Goal: Browse casually

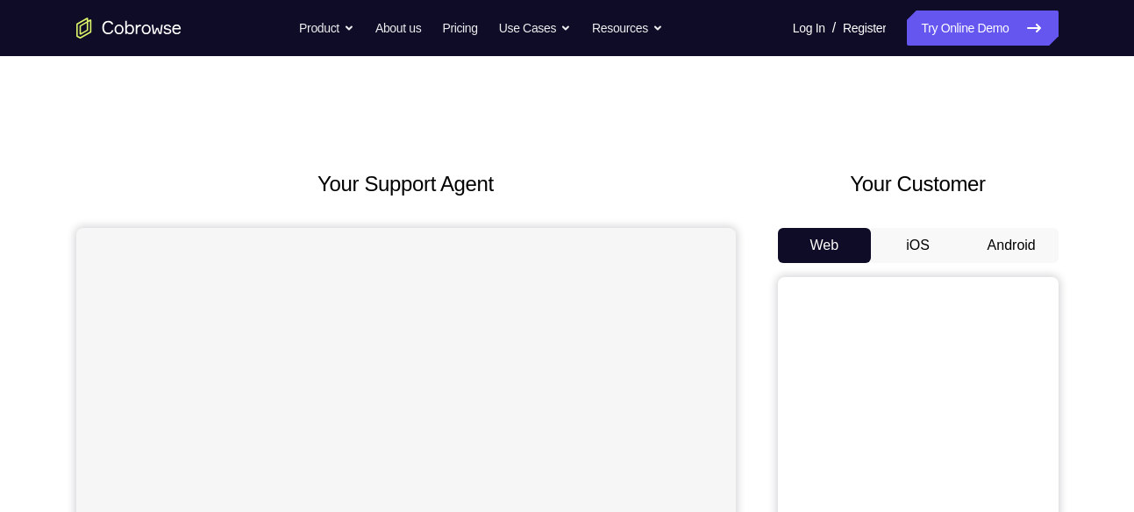
click at [1024, 233] on button "Android" at bounding box center [1012, 245] width 94 height 35
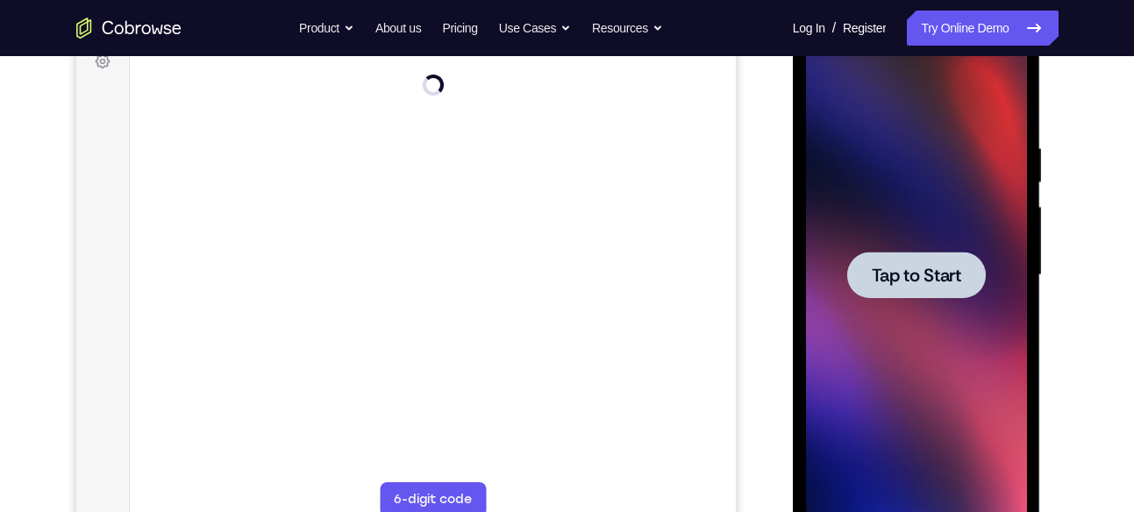
click at [927, 260] on div at bounding box center [917, 275] width 139 height 47
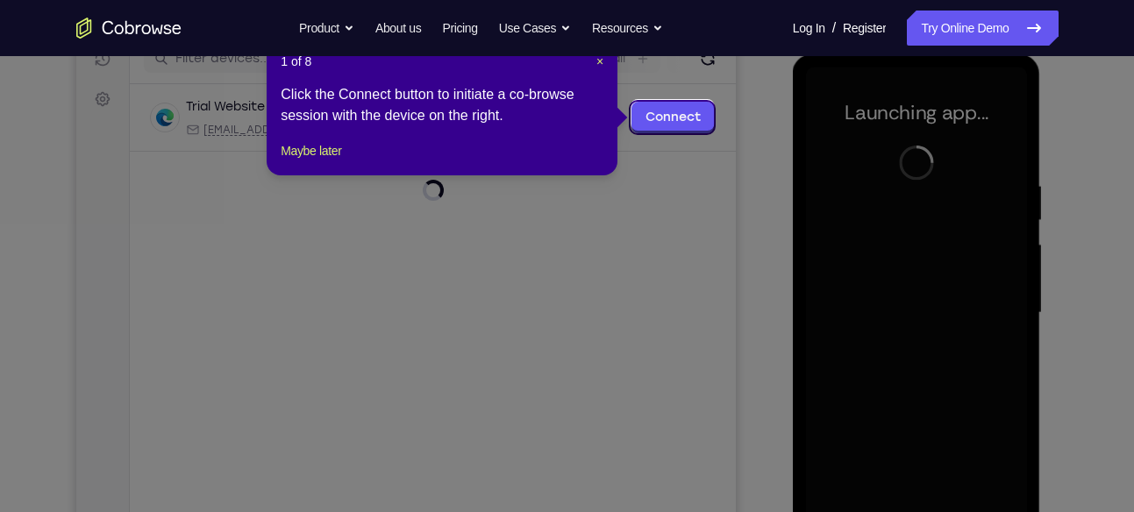
scroll to position [235, 0]
click at [599, 67] on span "×" at bounding box center [600, 62] width 7 height 14
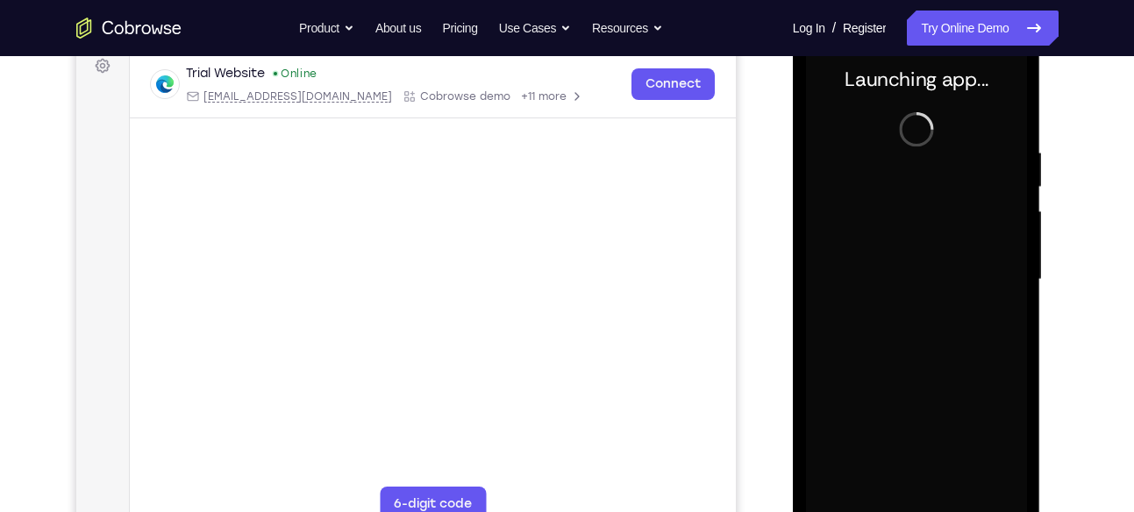
drag, startPoint x: 950, startPoint y: 387, endPoint x: 950, endPoint y: 421, distance: 34.2
click at [950, 421] on div at bounding box center [916, 279] width 221 height 491
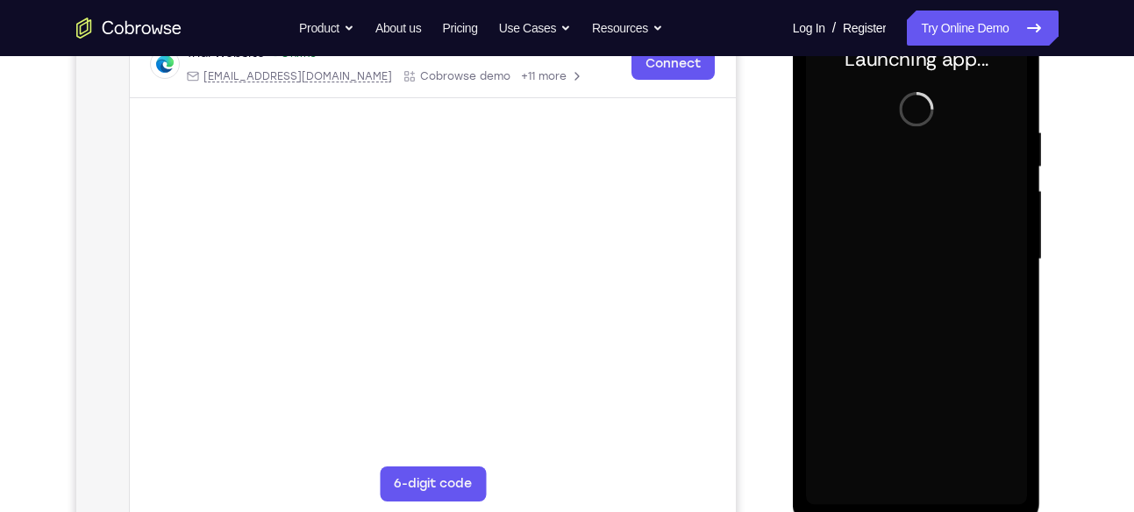
scroll to position [289, 0]
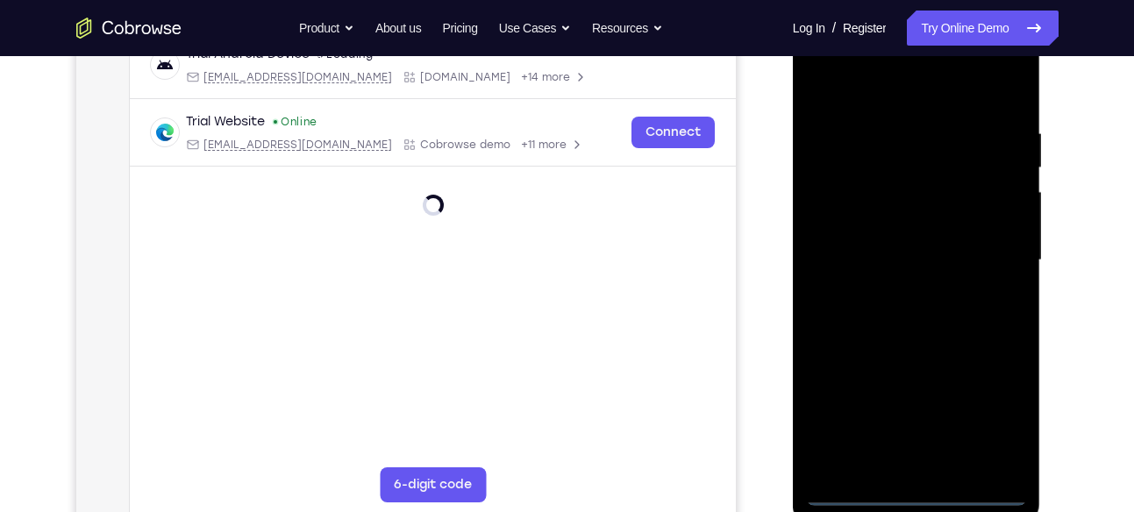
click at [916, 494] on div at bounding box center [916, 260] width 221 height 491
click at [989, 415] on div at bounding box center [916, 260] width 221 height 491
click at [926, 79] on div at bounding box center [916, 260] width 221 height 491
click at [988, 253] on div at bounding box center [916, 260] width 221 height 491
click at [903, 291] on div at bounding box center [916, 260] width 221 height 491
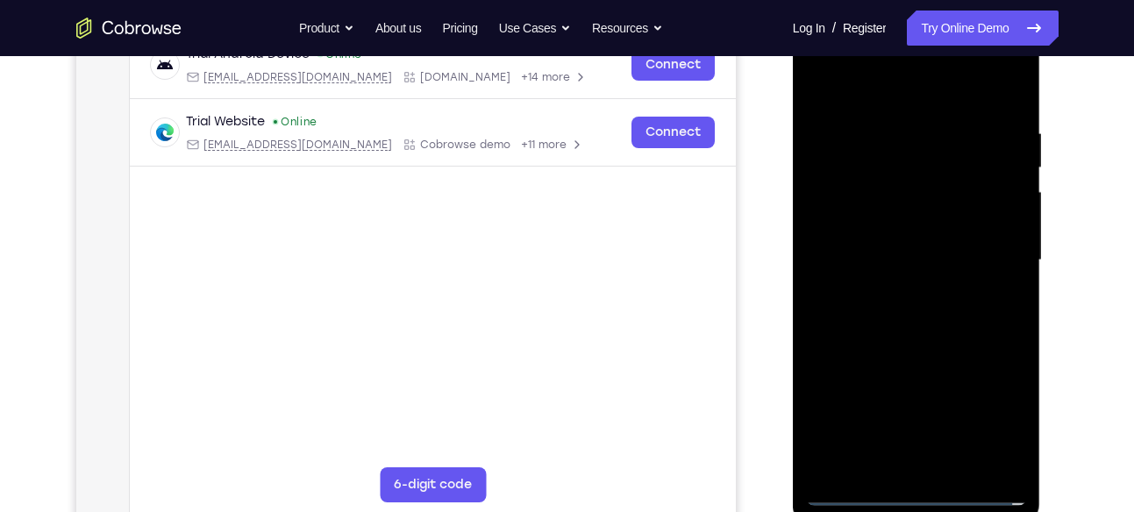
click at [896, 249] on div at bounding box center [916, 260] width 221 height 491
click at [895, 223] on div at bounding box center [916, 260] width 221 height 491
click at [930, 261] on div at bounding box center [916, 260] width 221 height 491
drag, startPoint x: 897, startPoint y: 93, endPoint x: 906, endPoint y: -111, distance: 204.7
click at [906, 2] on html "Online web based iOS Simulators and Android Emulators. Run iPhone, iPad, Mobile…" at bounding box center [918, 265] width 250 height 526
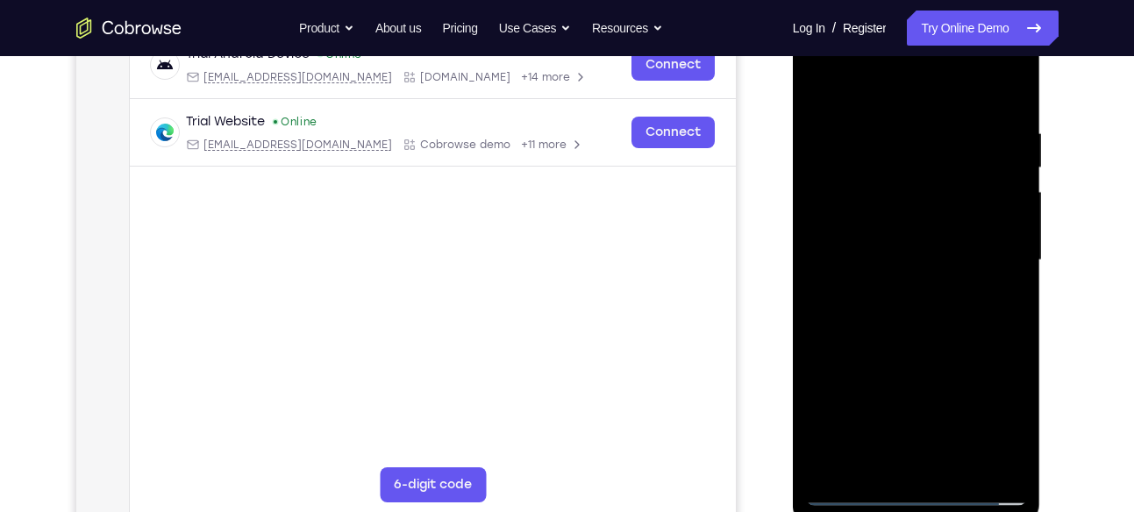
click at [820, 82] on div at bounding box center [916, 260] width 221 height 491
click at [991, 57] on div at bounding box center [916, 260] width 221 height 491
click at [822, 55] on nav "Go back Powerful, Flexible and Trustworthy. Avoid all extra friction for both A…" at bounding box center [567, 28] width 1134 height 56
click at [822, 57] on div at bounding box center [916, 260] width 221 height 491
click at [882, 172] on div at bounding box center [916, 260] width 221 height 491
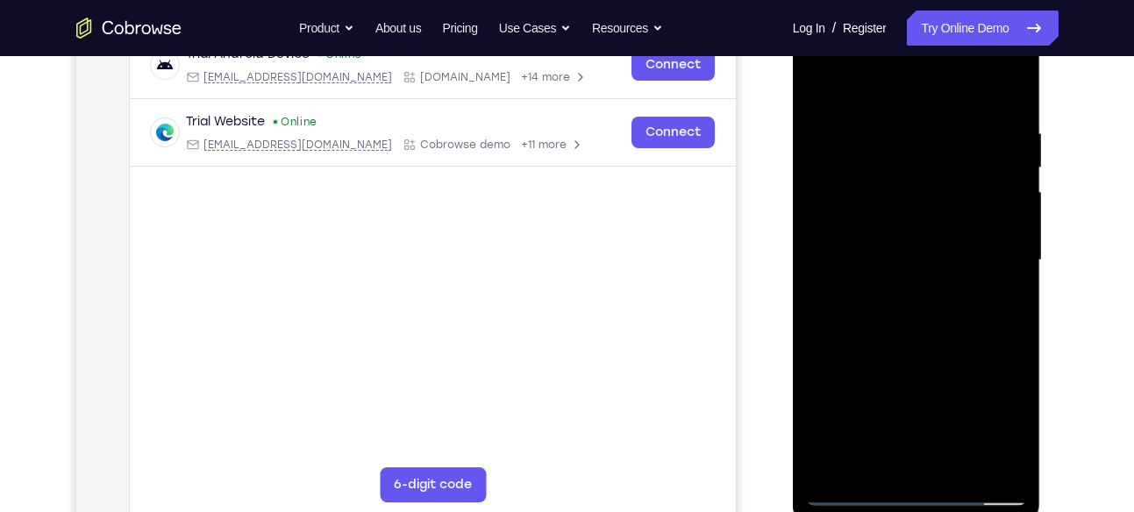
click at [872, 454] on div at bounding box center [916, 260] width 221 height 491
drag, startPoint x: 871, startPoint y: 378, endPoint x: 834, endPoint y: 173, distance: 208.6
click at [834, 173] on div at bounding box center [916, 260] width 221 height 491
drag, startPoint x: 937, startPoint y: 368, endPoint x: 956, endPoint y: 140, distance: 228.9
click at [956, 140] on div at bounding box center [916, 260] width 221 height 491
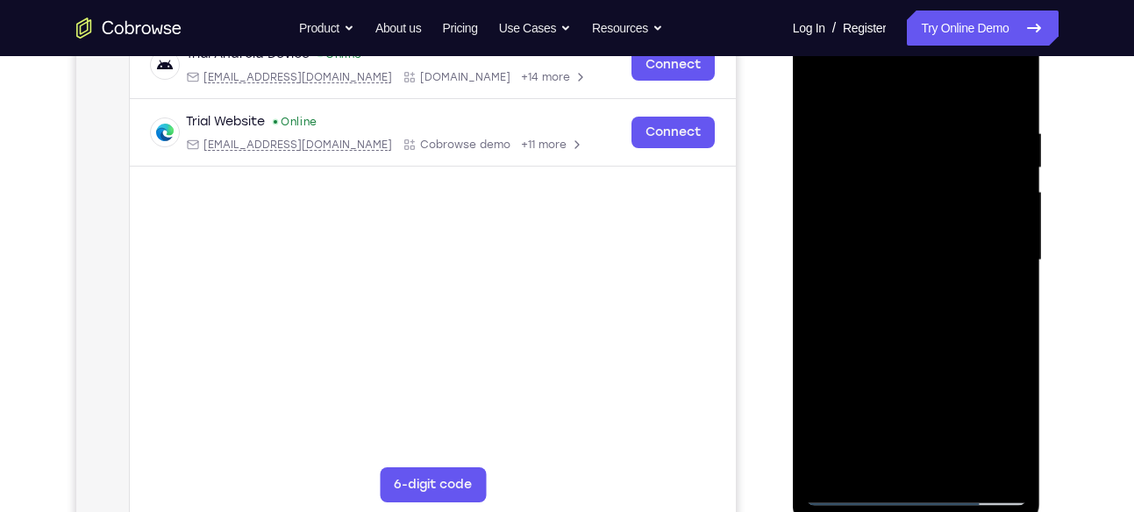
drag, startPoint x: 942, startPoint y: 354, endPoint x: 992, endPoint y: 136, distance: 223.3
click at [992, 136] on div at bounding box center [916, 260] width 221 height 491
drag, startPoint x: 992, startPoint y: 314, endPoint x: 1005, endPoint y: 69, distance: 245.1
click at [1005, 69] on div at bounding box center [916, 260] width 221 height 491
drag, startPoint x: 962, startPoint y: 285, endPoint x: 1006, endPoint y: 54, distance: 234.9
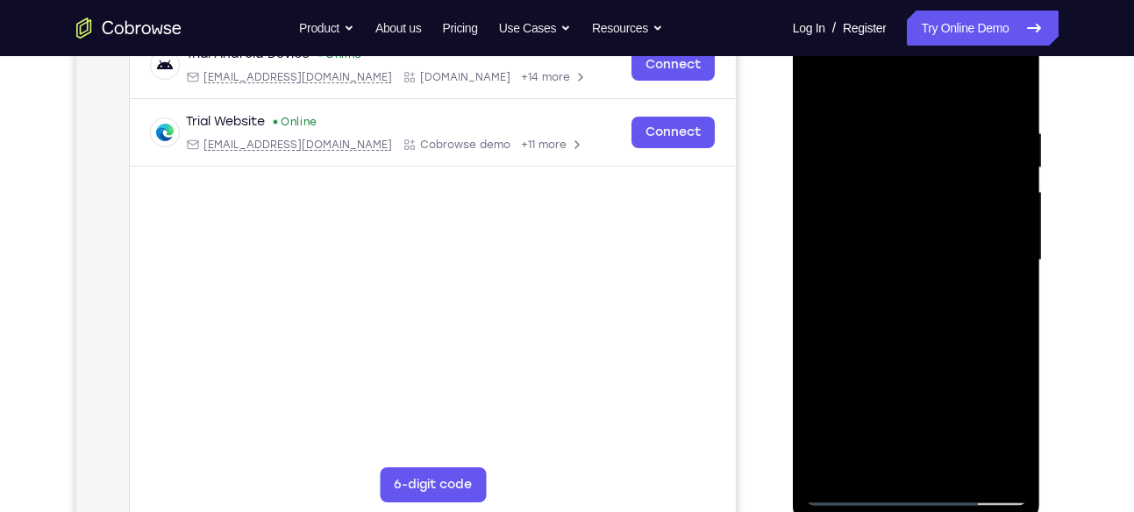
click at [1006, 54] on div at bounding box center [916, 260] width 221 height 491
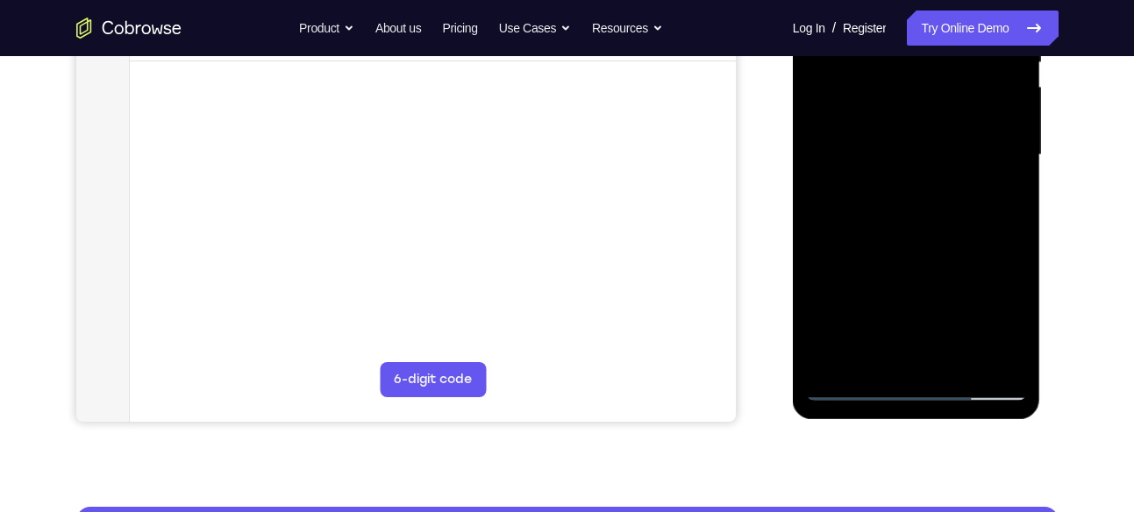
scroll to position [401, 0]
